Goal: Find specific page/section: Find specific page/section

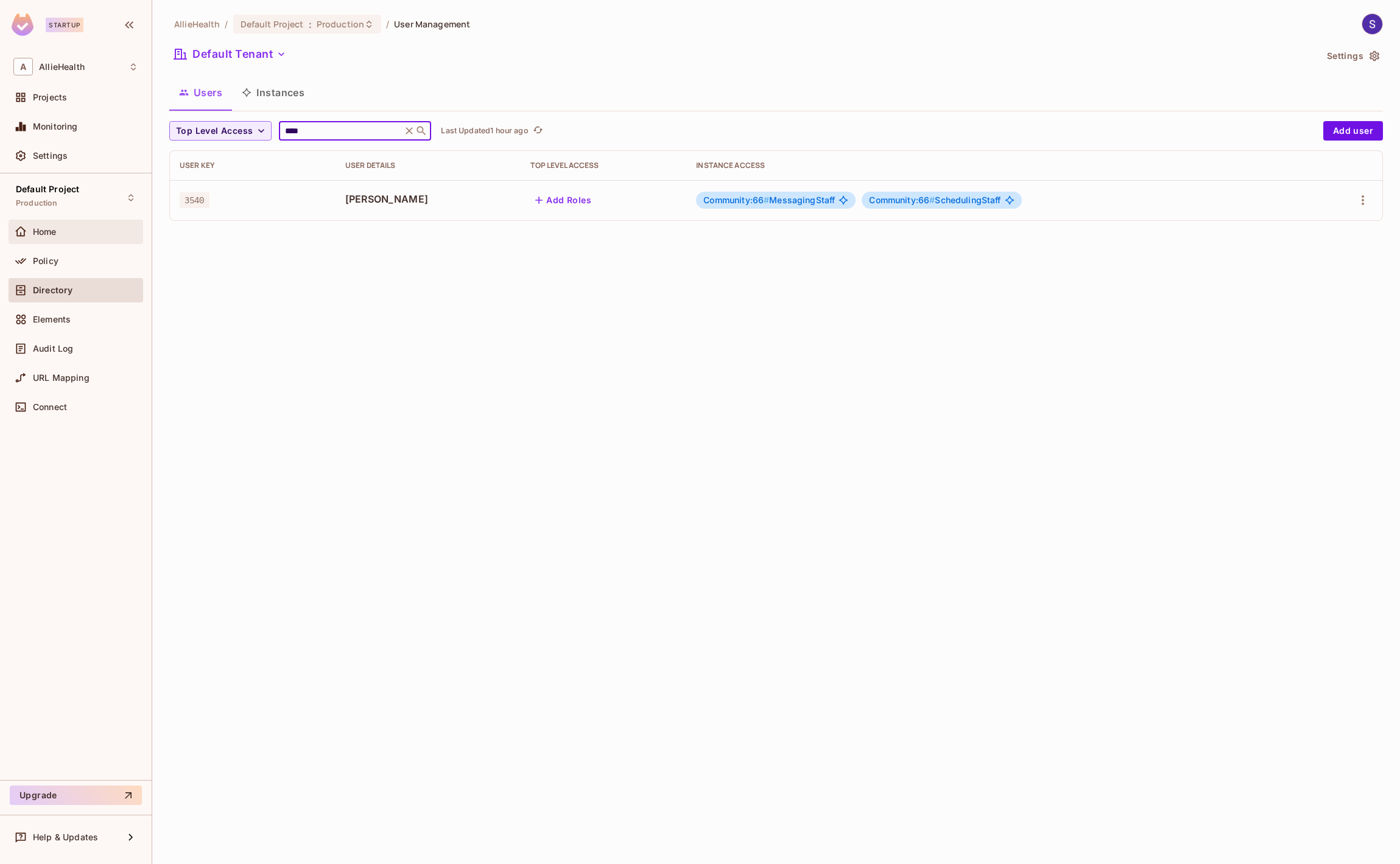
click at [51, 240] on div "Home" at bounding box center [75, 232] width 134 height 24
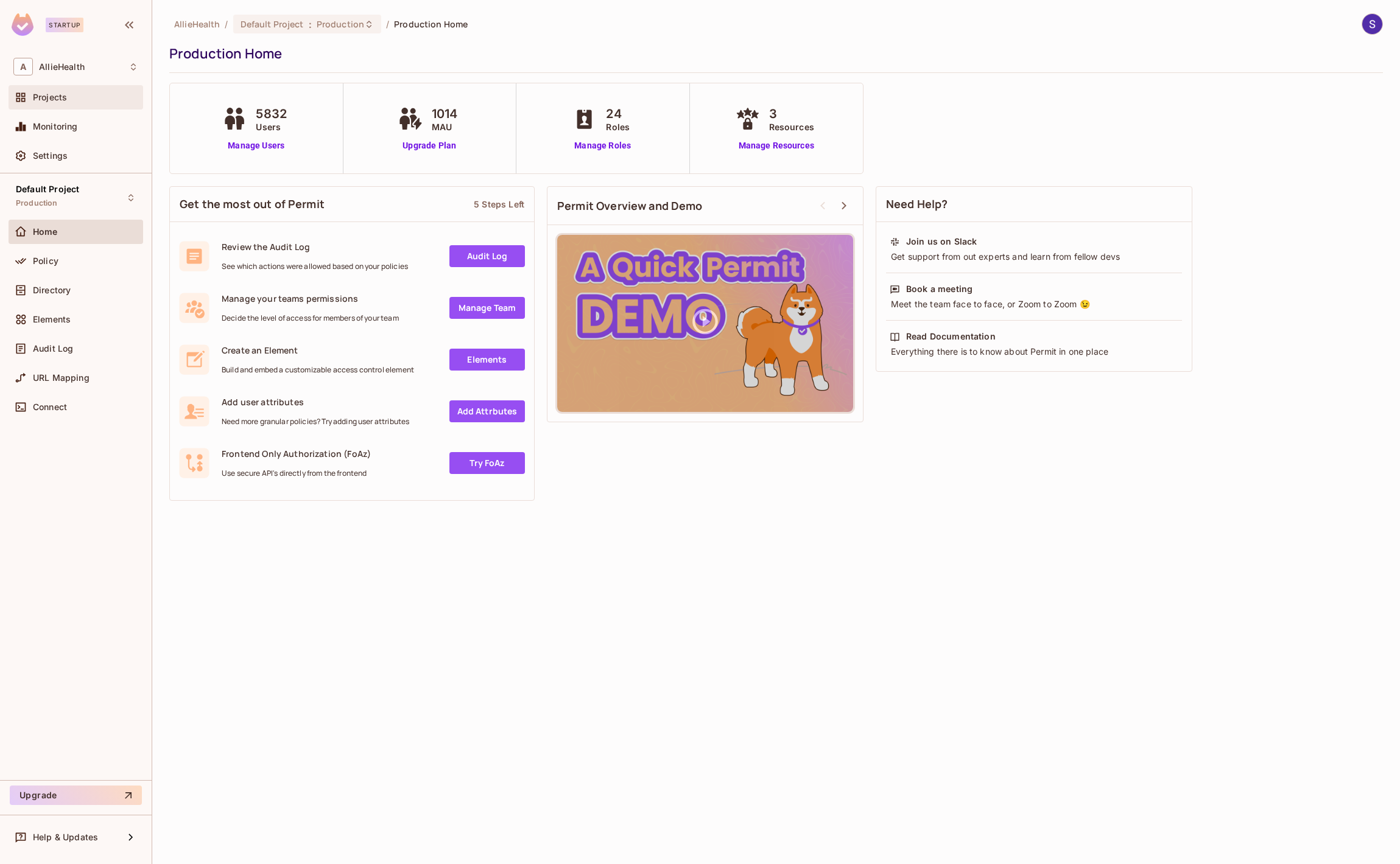
click at [83, 98] on div "Projects" at bounding box center [86, 97] width 105 height 9
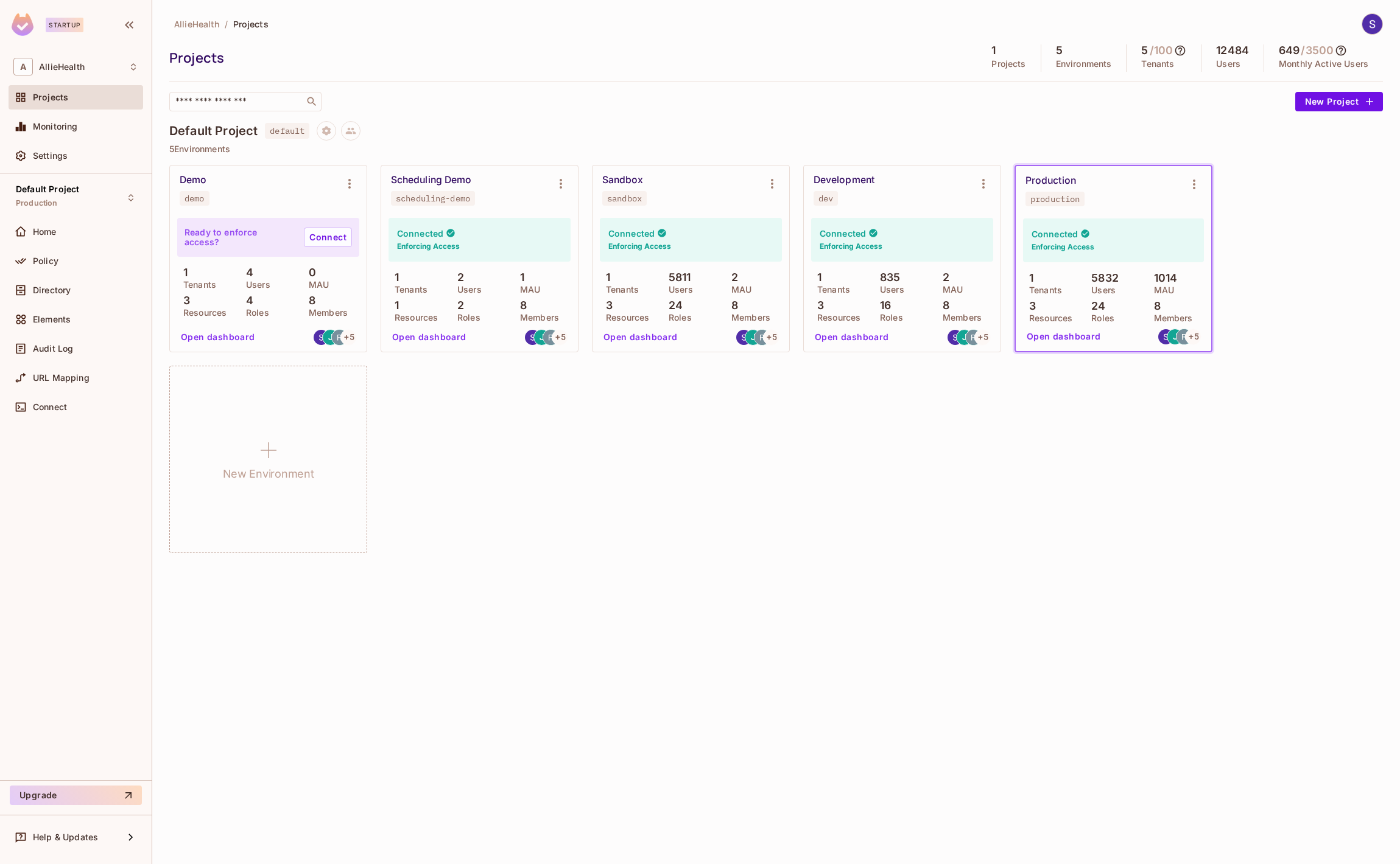
click at [1340, 50] on icon at bounding box center [1340, 50] width 12 height 12
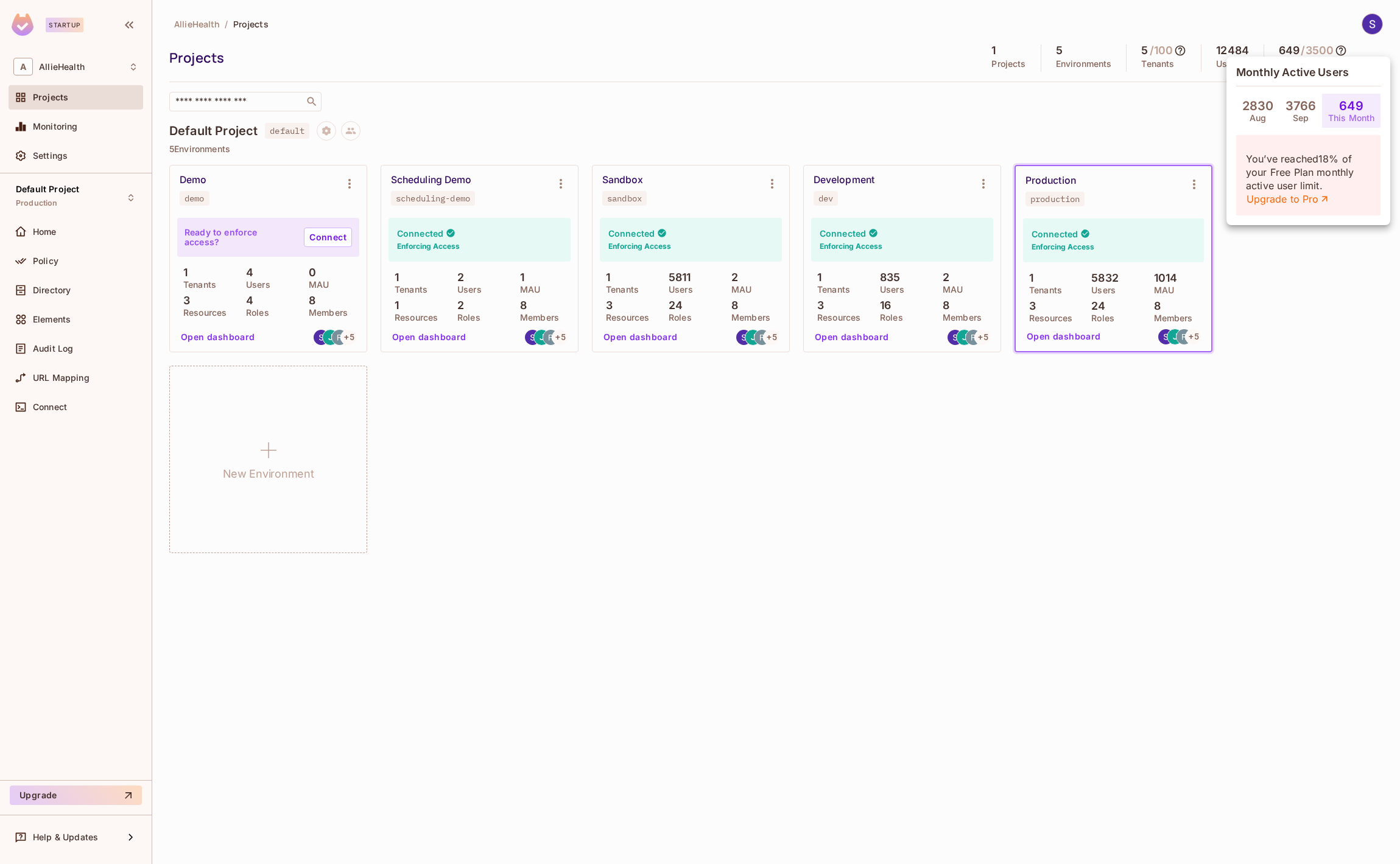
click at [1326, 331] on div at bounding box center [700, 432] width 1400 height 864
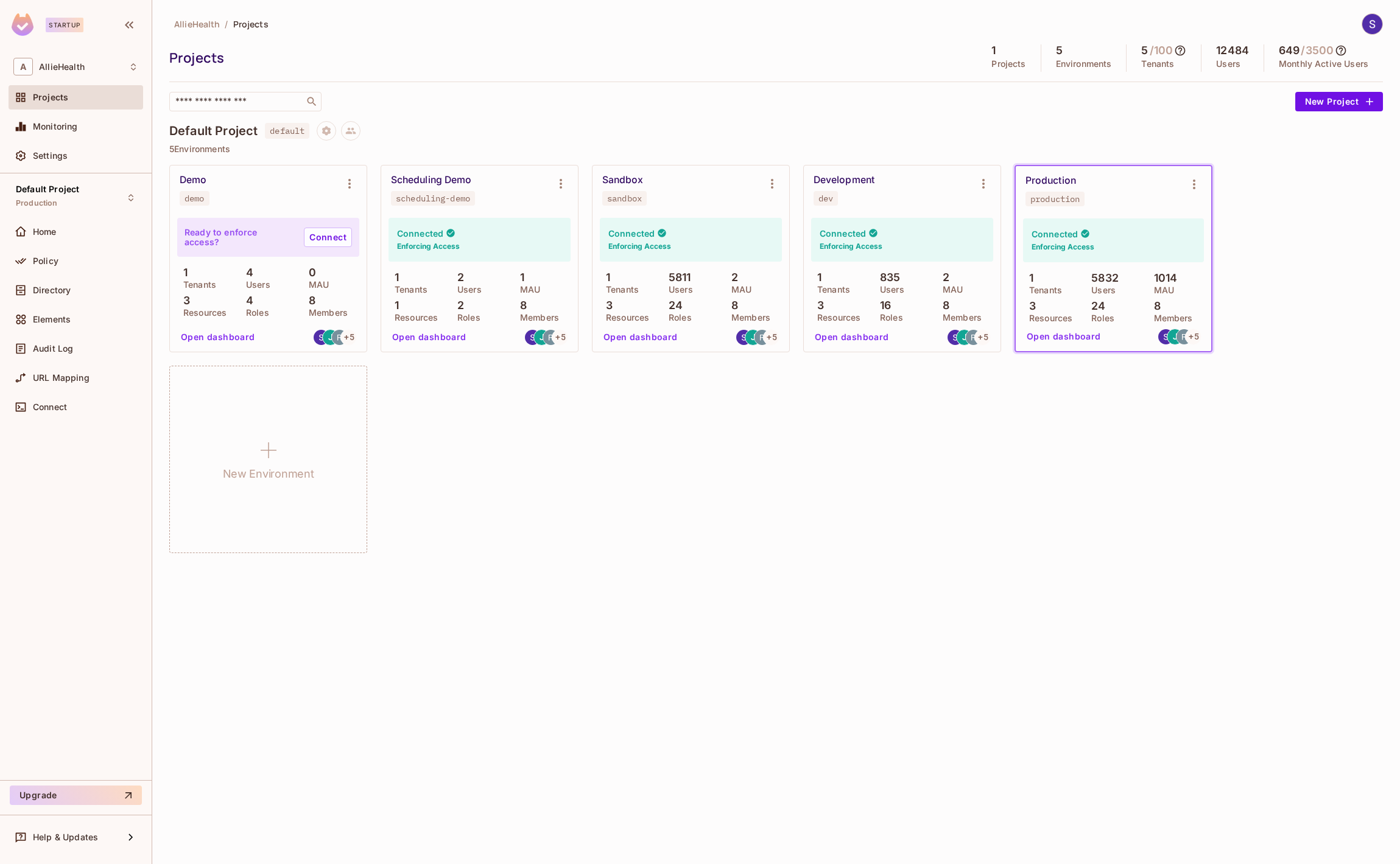
click at [1354, 56] on div "649 / 3500 Monthly Active Users" at bounding box center [1323, 58] width 119 height 27
click at [1347, 53] on icon at bounding box center [1340, 50] width 12 height 12
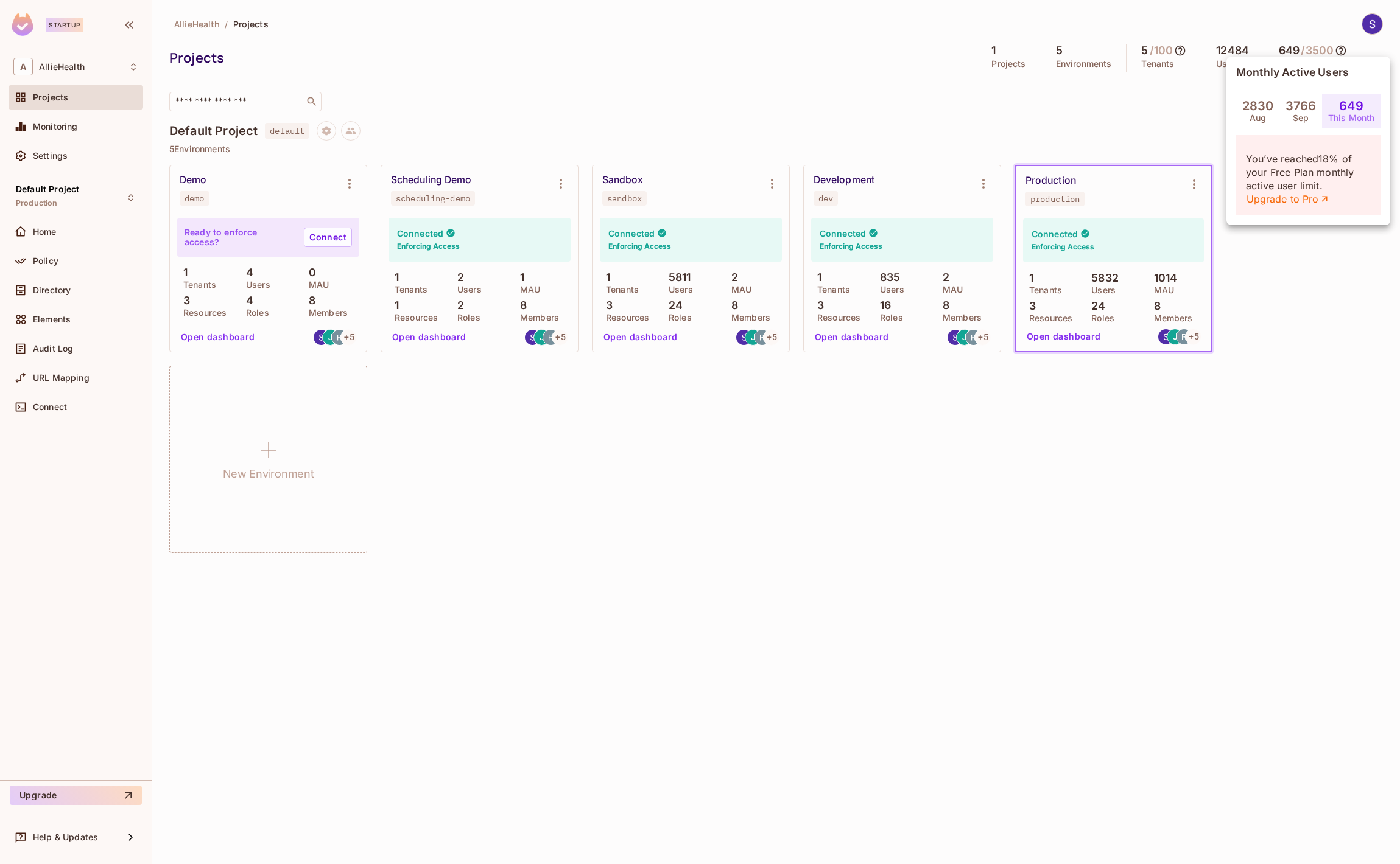
click at [1354, 283] on div at bounding box center [700, 432] width 1400 height 864
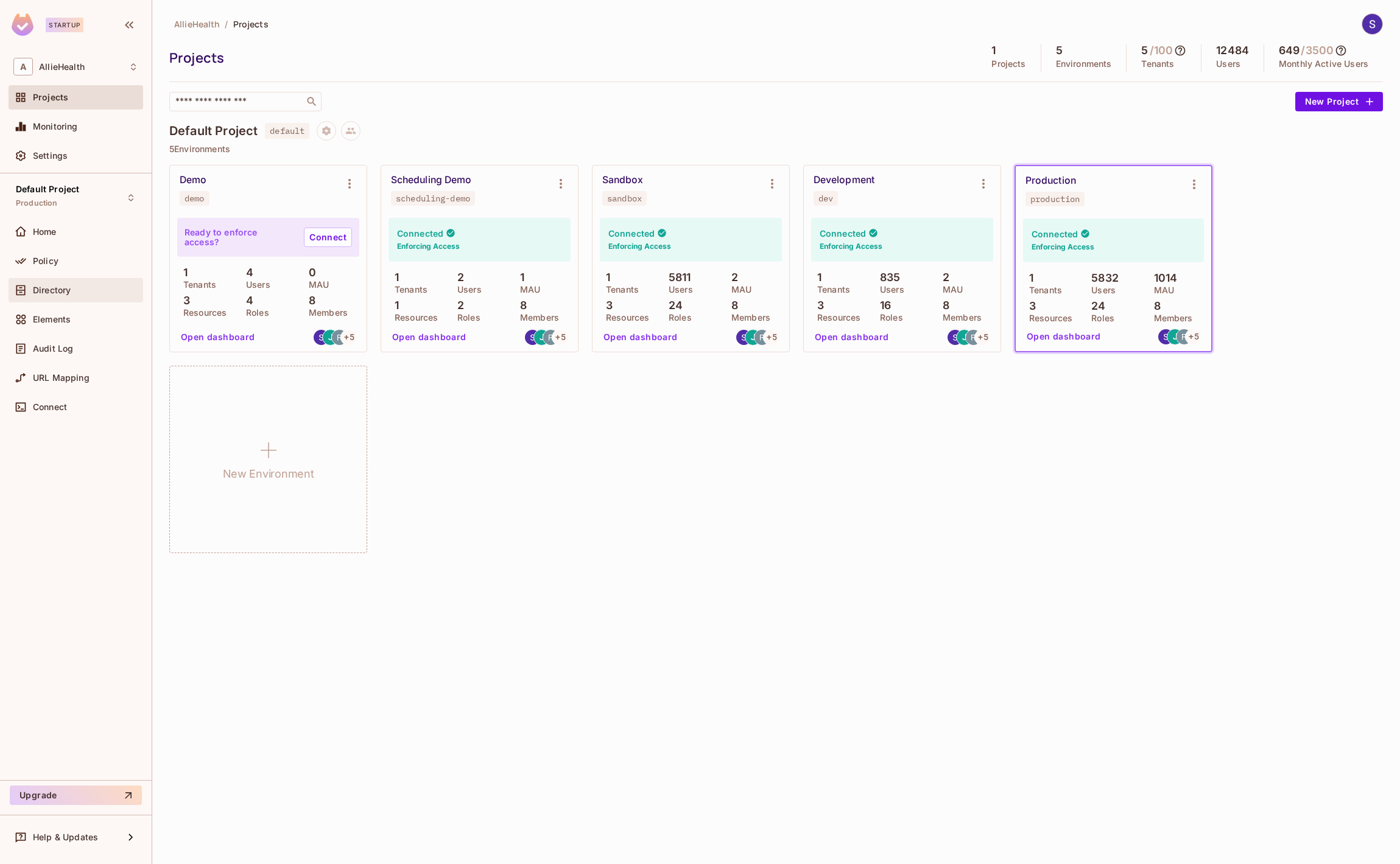
click at [75, 297] on div "Directory" at bounding box center [75, 290] width 134 height 24
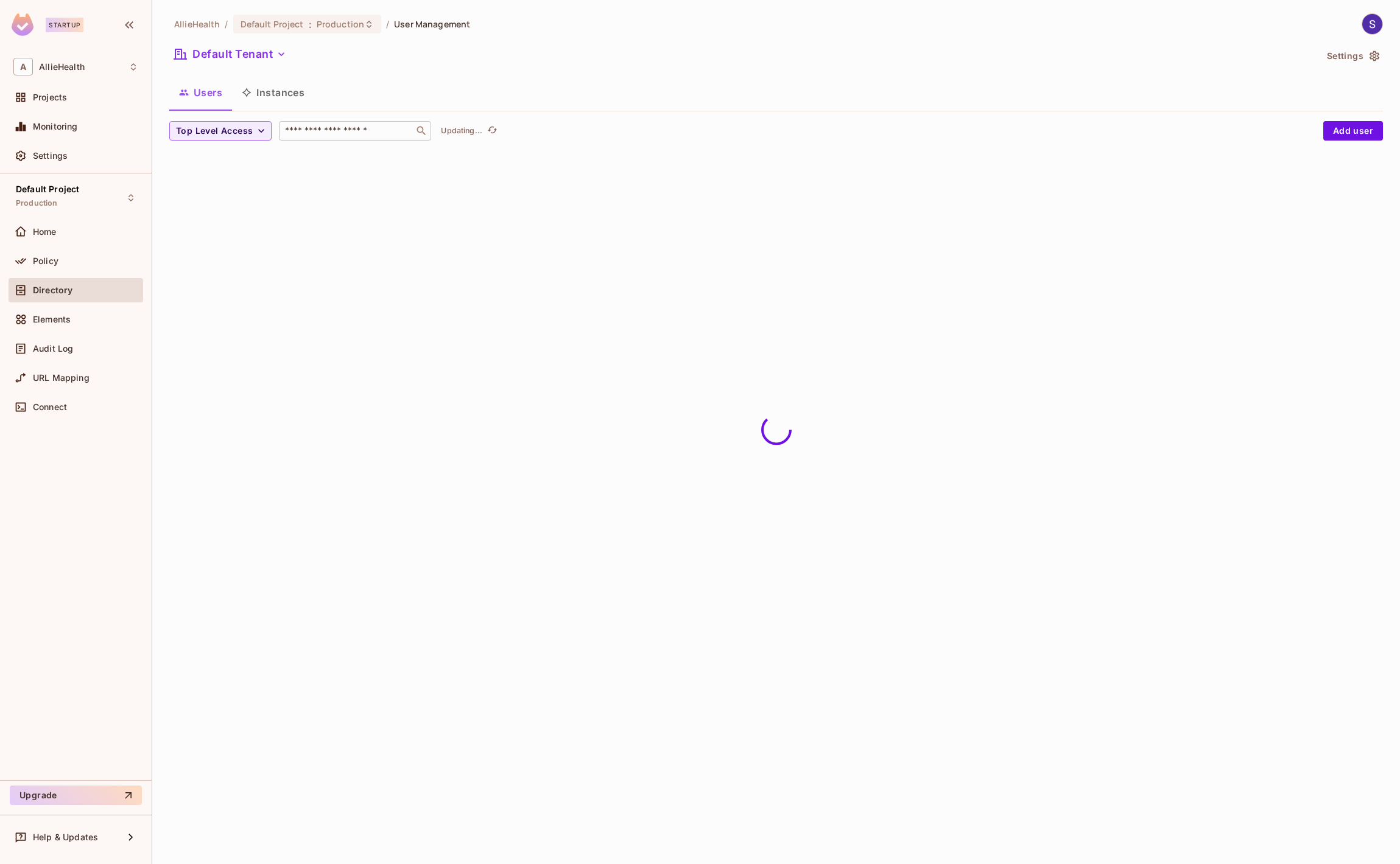
click at [332, 128] on input "text" at bounding box center [346, 130] width 128 height 12
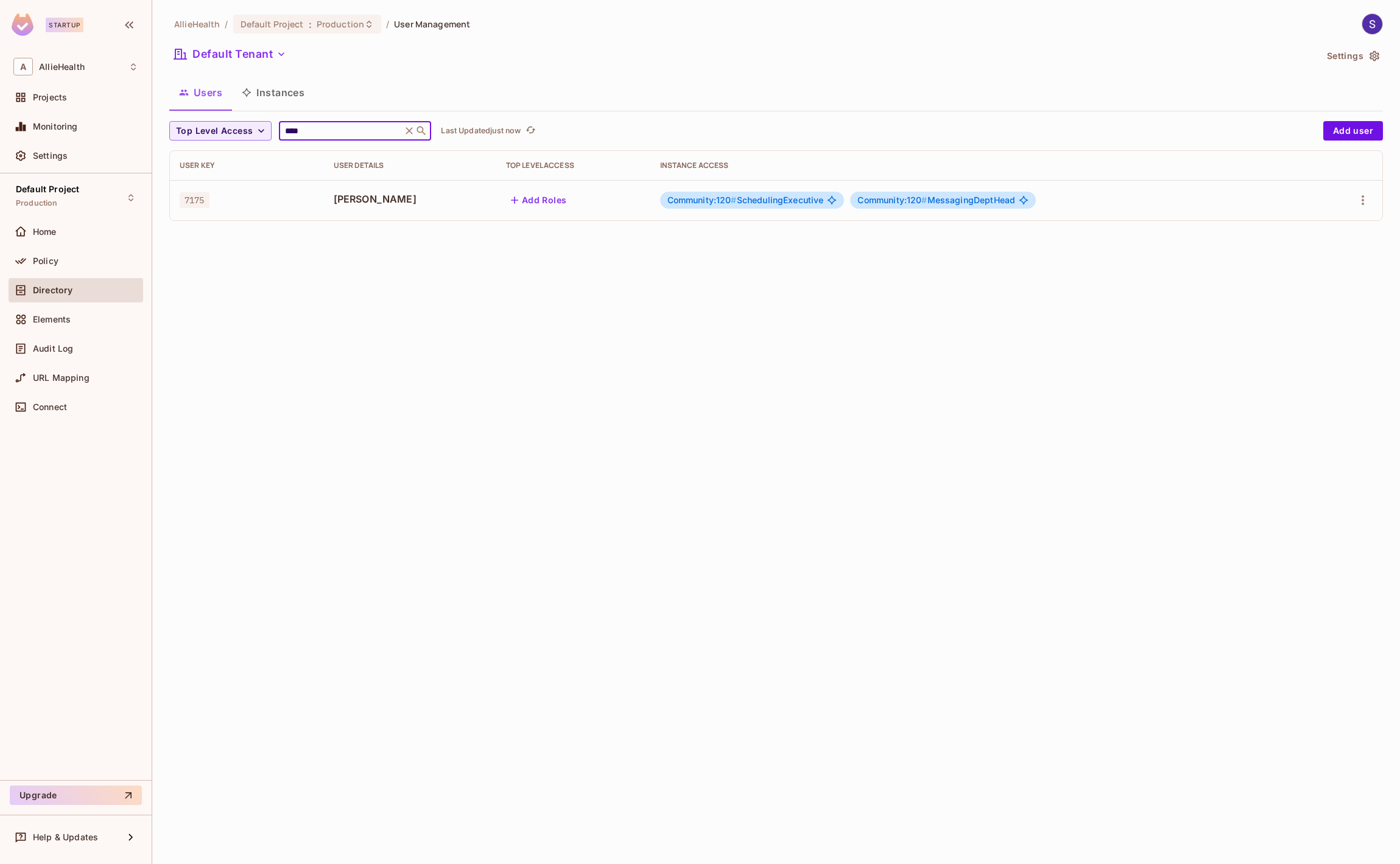
type input "****"
